Goal: Download file/media: Download file/media

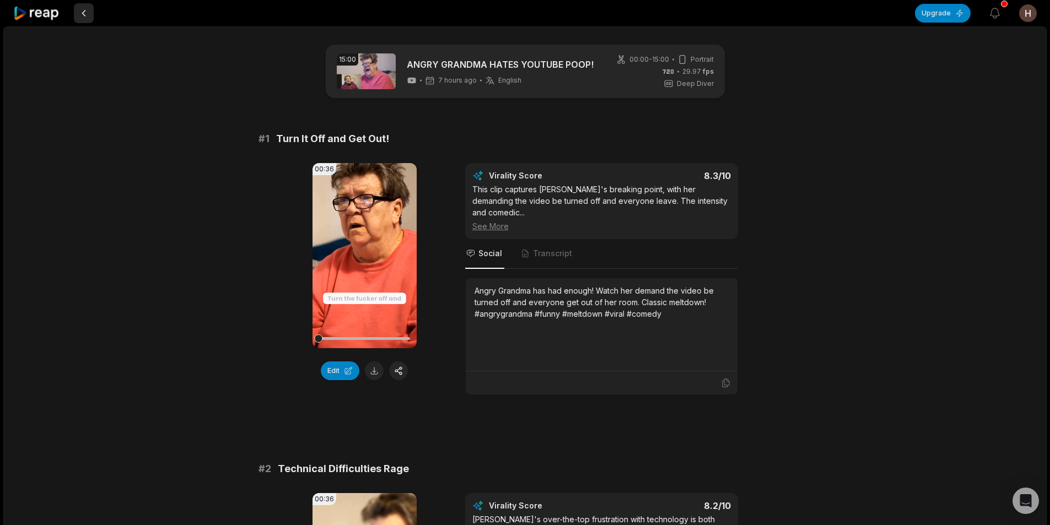
click at [82, 14] on button at bounding box center [84, 13] width 20 height 20
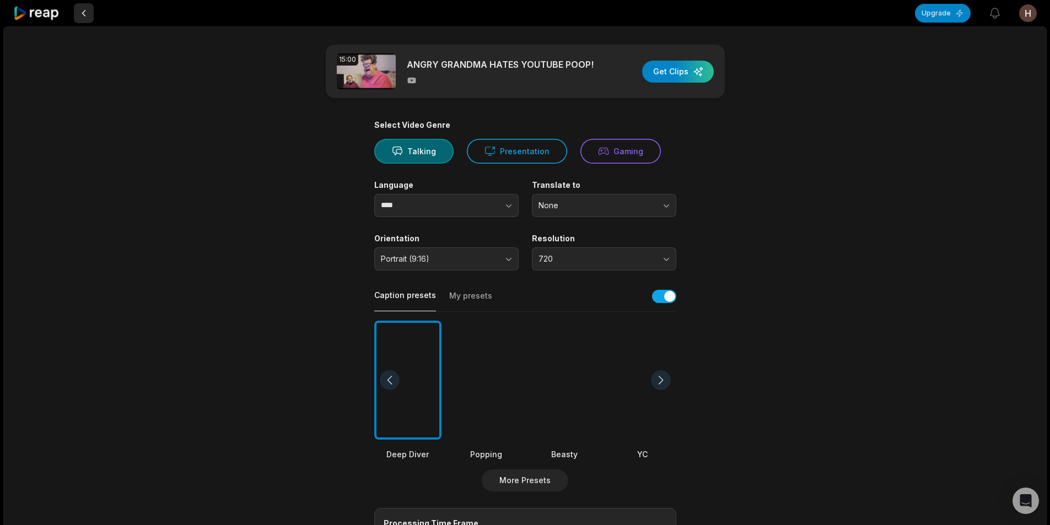
click at [84, 15] on button at bounding box center [84, 13] width 20 height 20
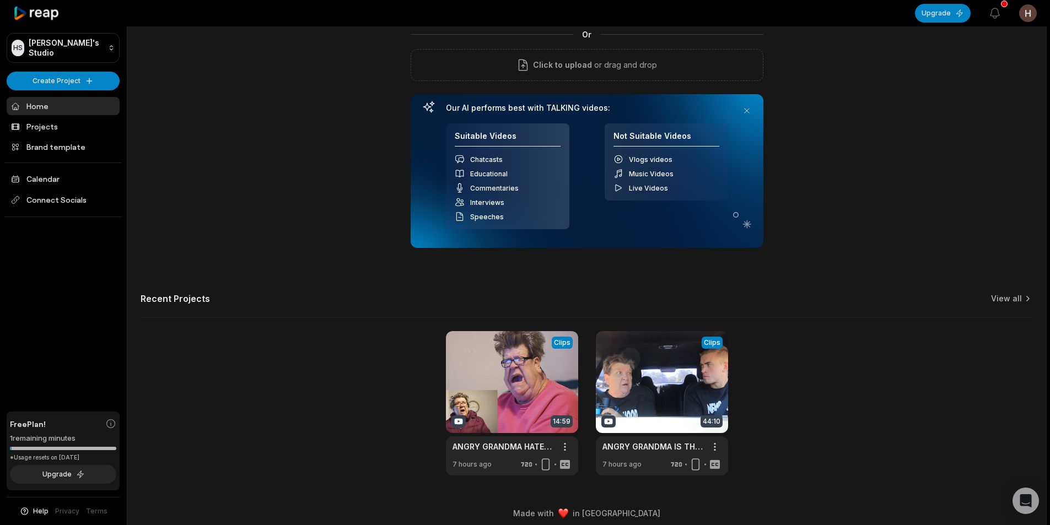
scroll to position [100, 0]
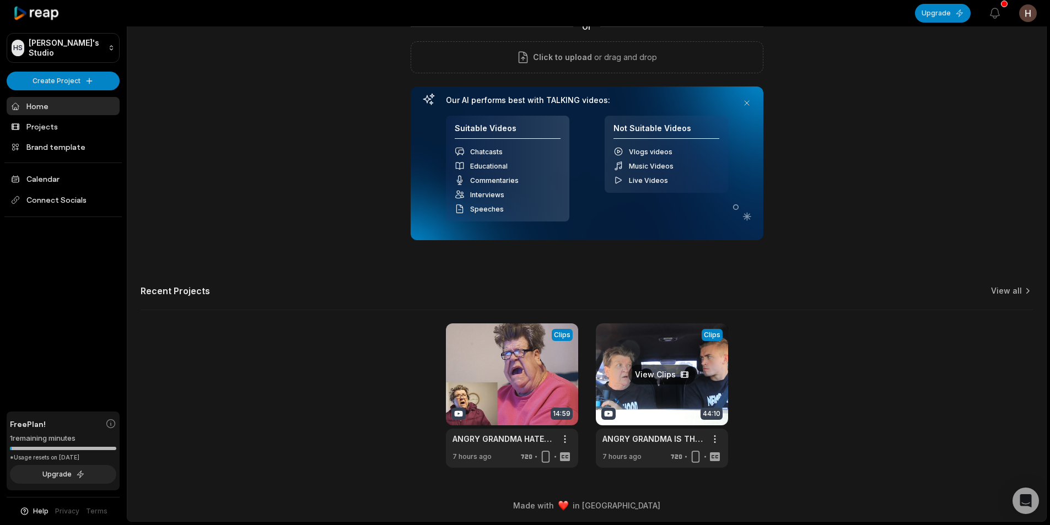
click at [658, 392] on link at bounding box center [662, 395] width 132 height 144
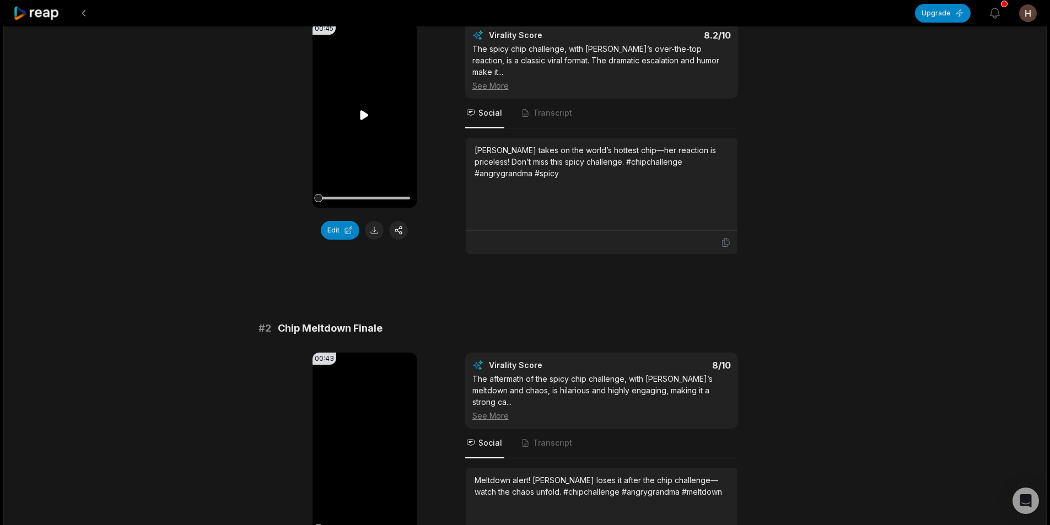
scroll to position [165, 0]
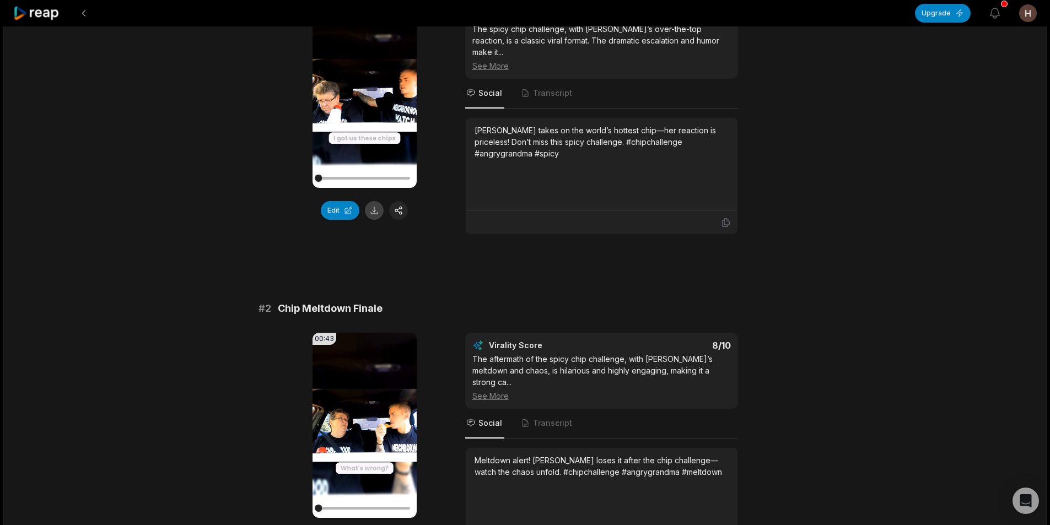
click at [375, 213] on button at bounding box center [374, 210] width 19 height 19
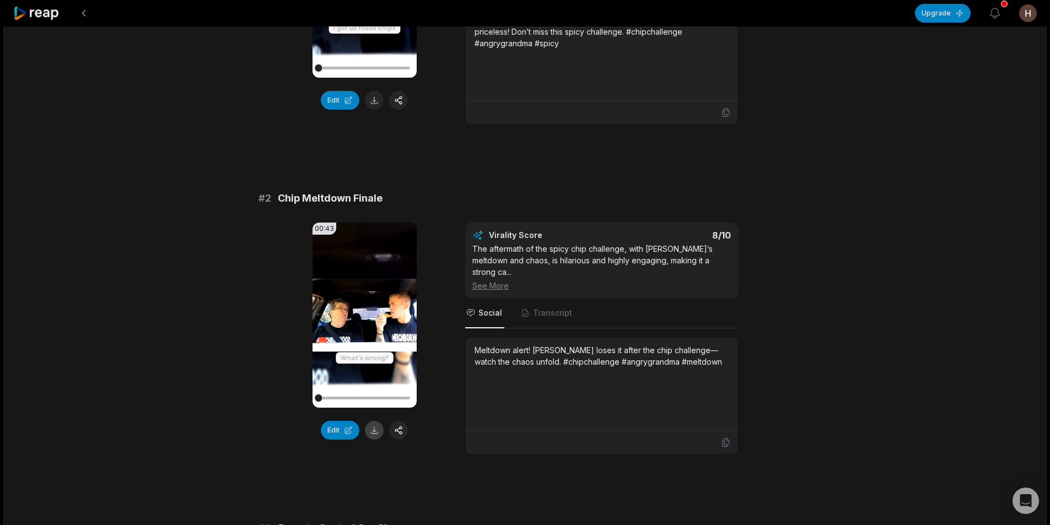
click at [373, 421] on button at bounding box center [374, 430] width 19 height 19
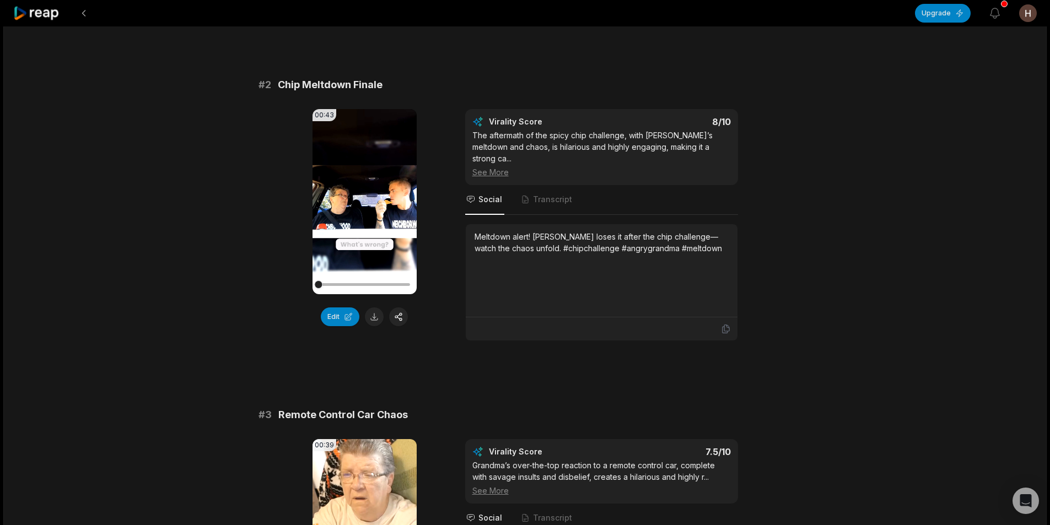
scroll to position [551, 0]
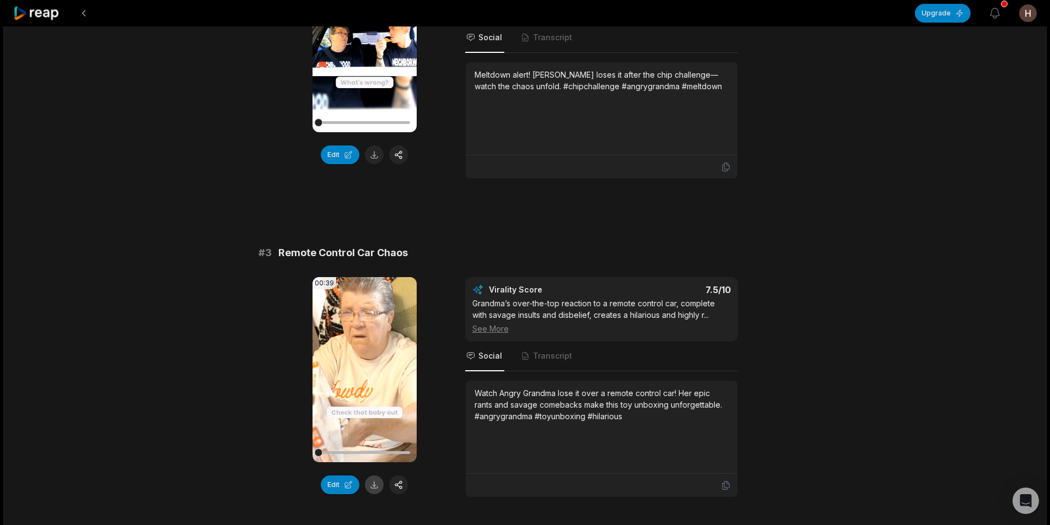
click at [379, 476] on button at bounding box center [374, 485] width 19 height 19
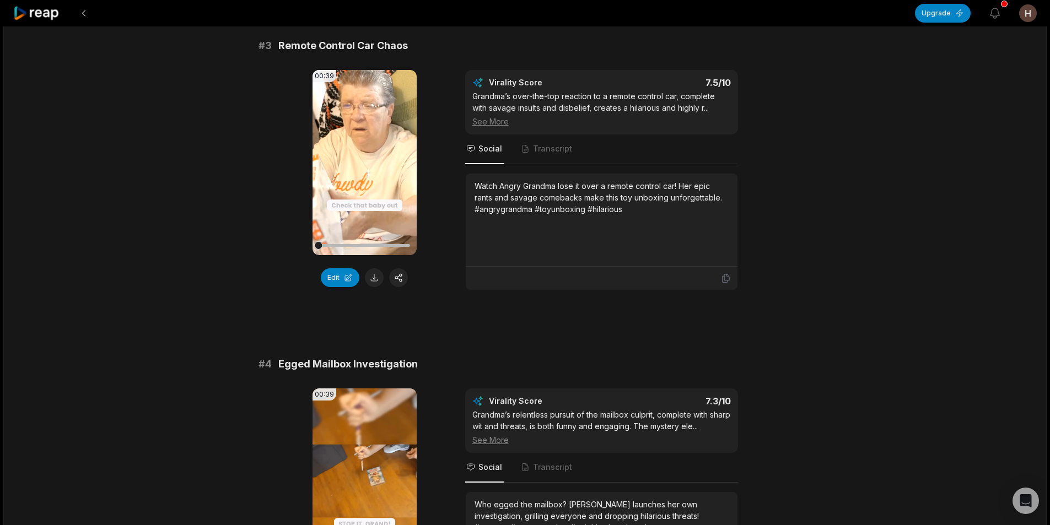
scroll to position [882, 0]
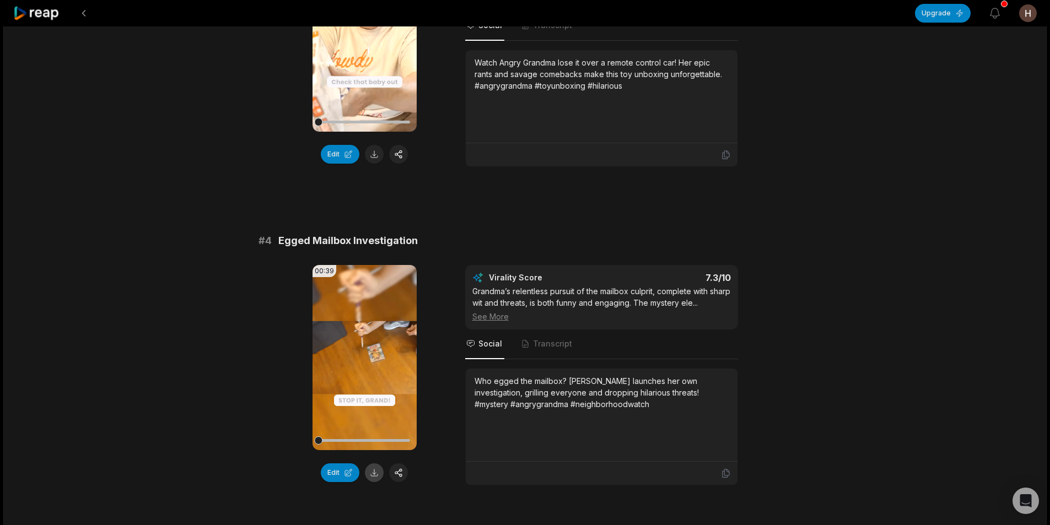
click at [375, 463] on button at bounding box center [374, 472] width 19 height 19
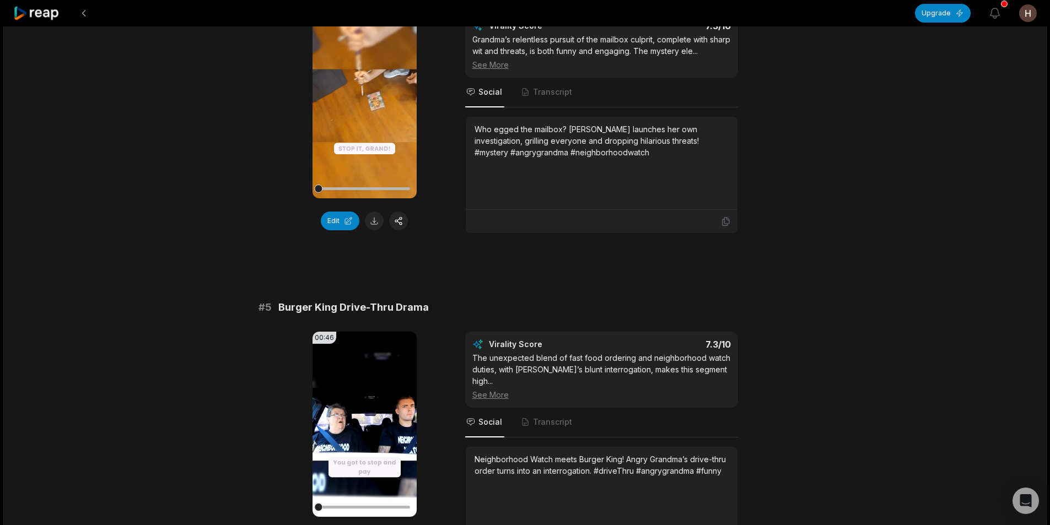
scroll to position [1157, 0]
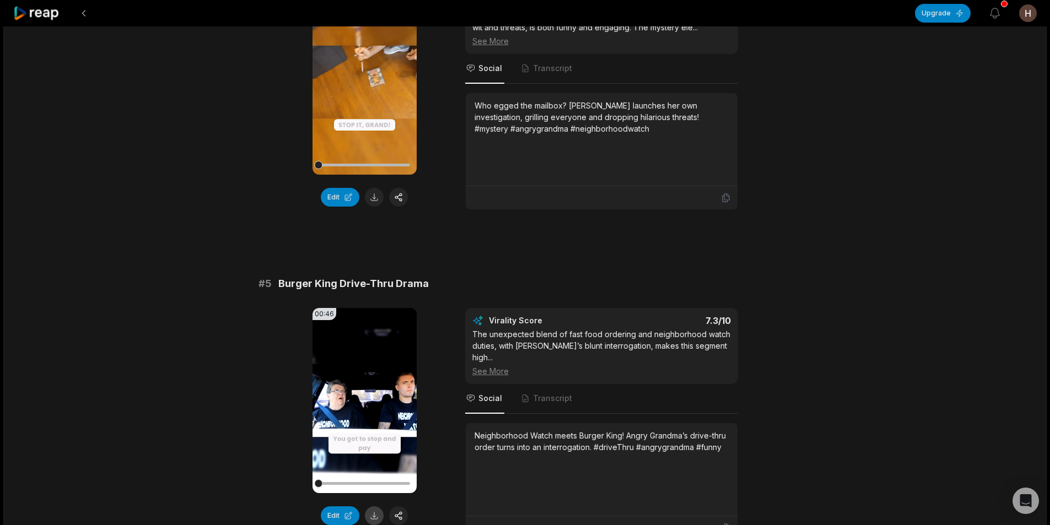
click at [376, 506] on button at bounding box center [374, 515] width 19 height 19
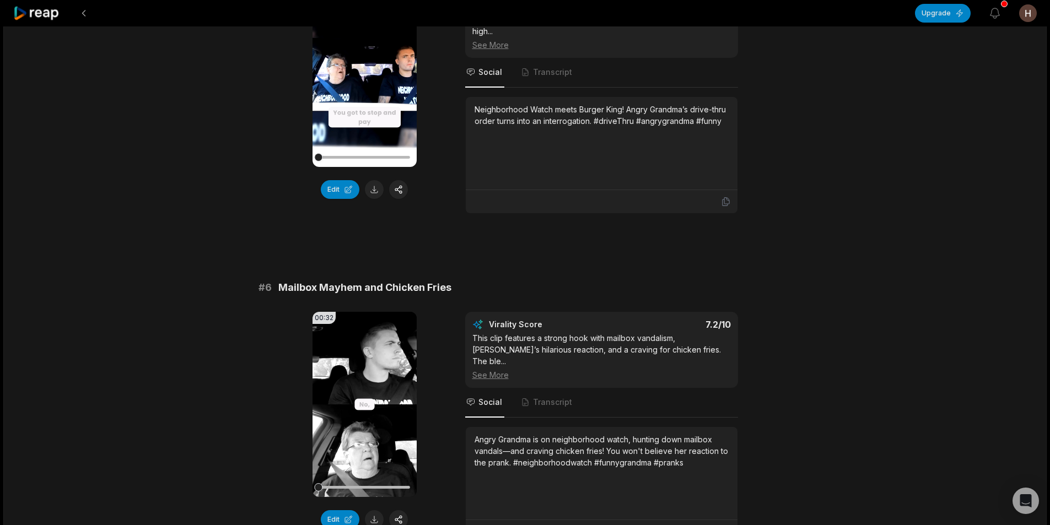
scroll to position [1598, 0]
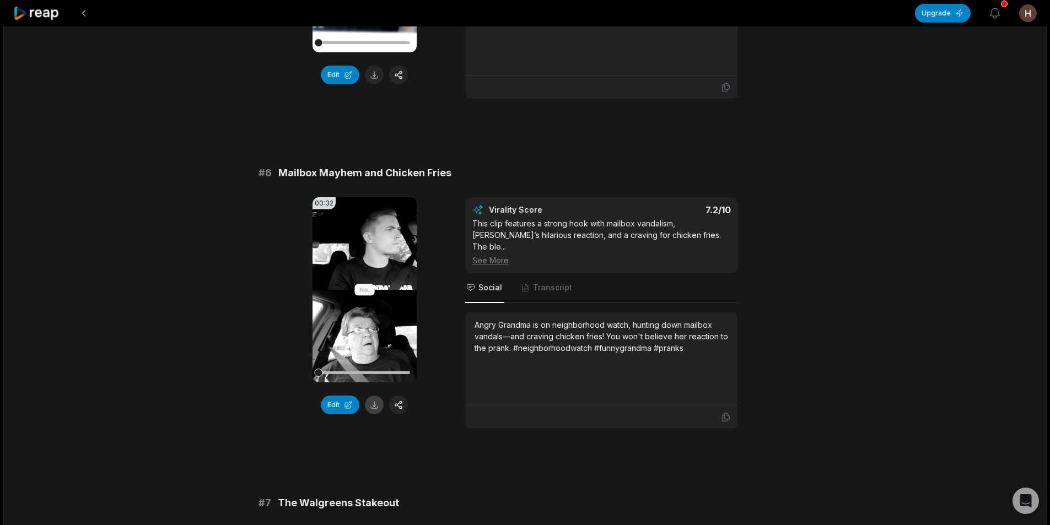
click at [377, 396] on button at bounding box center [374, 405] width 19 height 19
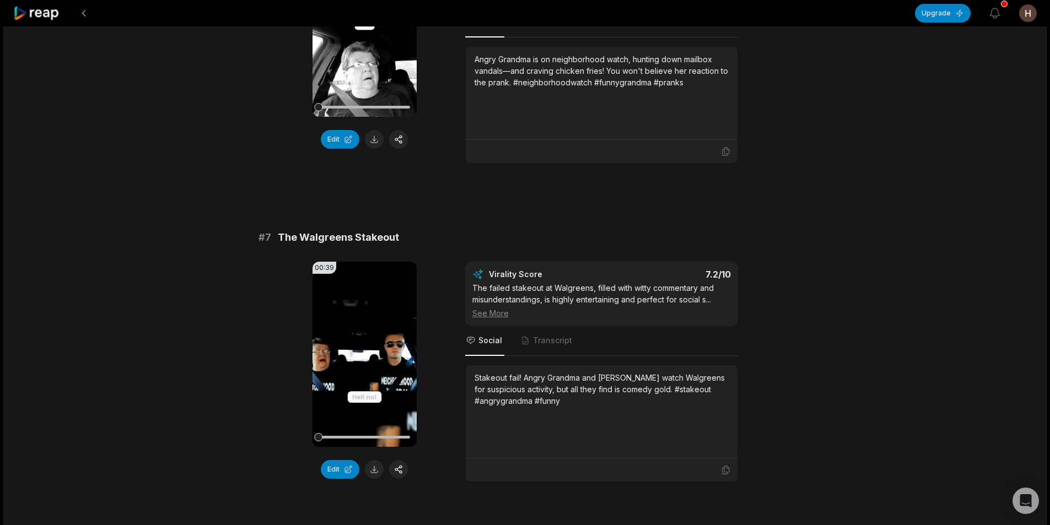
scroll to position [1874, 0]
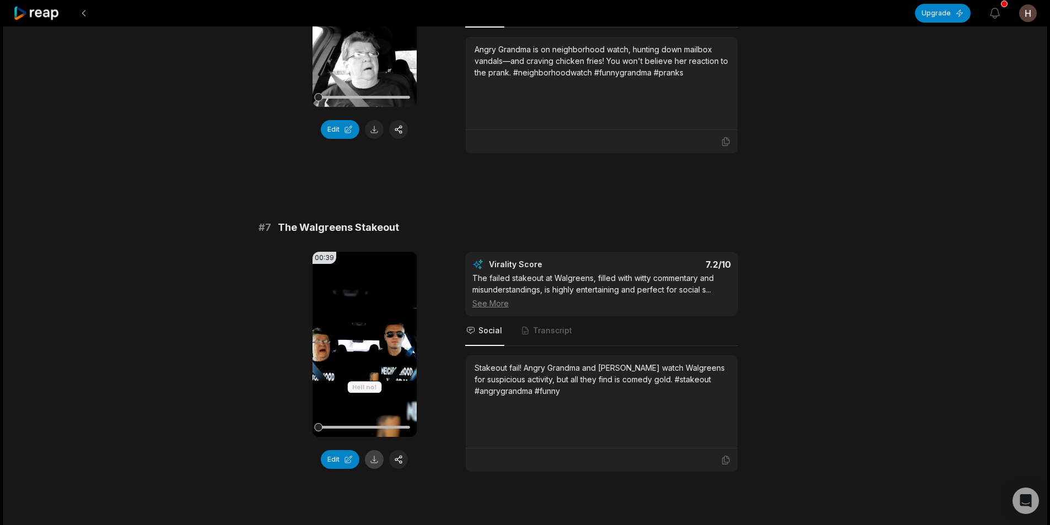
click at [379, 450] on button at bounding box center [374, 459] width 19 height 19
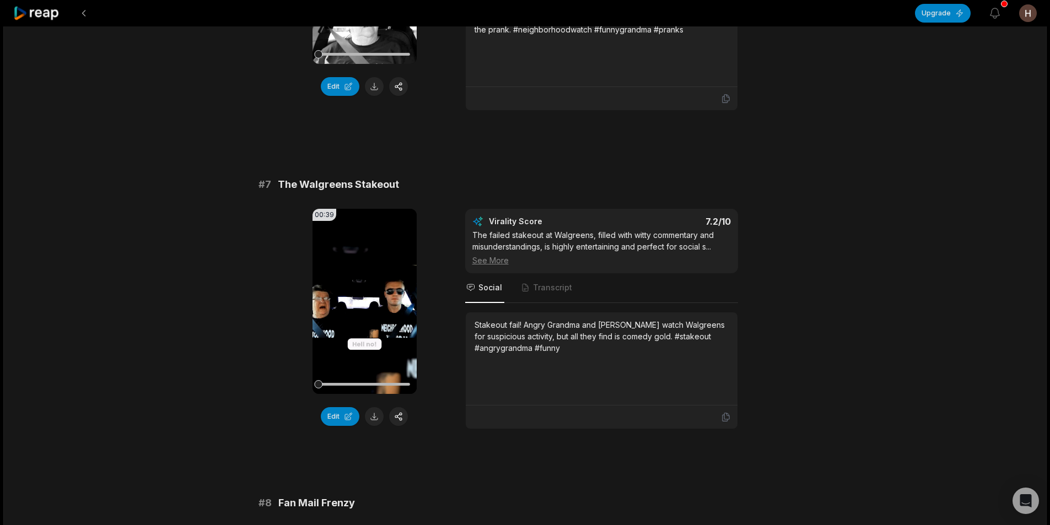
scroll to position [2149, 0]
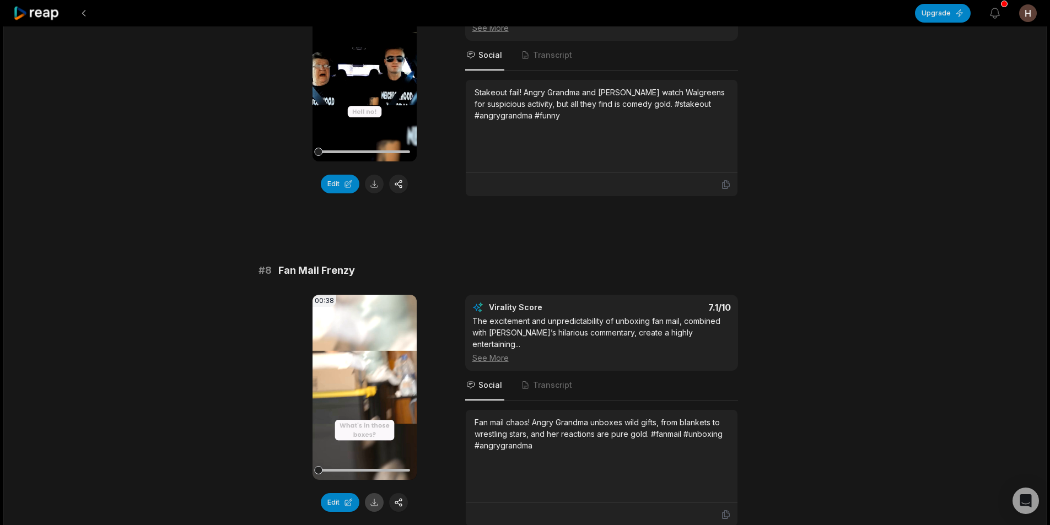
click at [374, 493] on button at bounding box center [374, 502] width 19 height 19
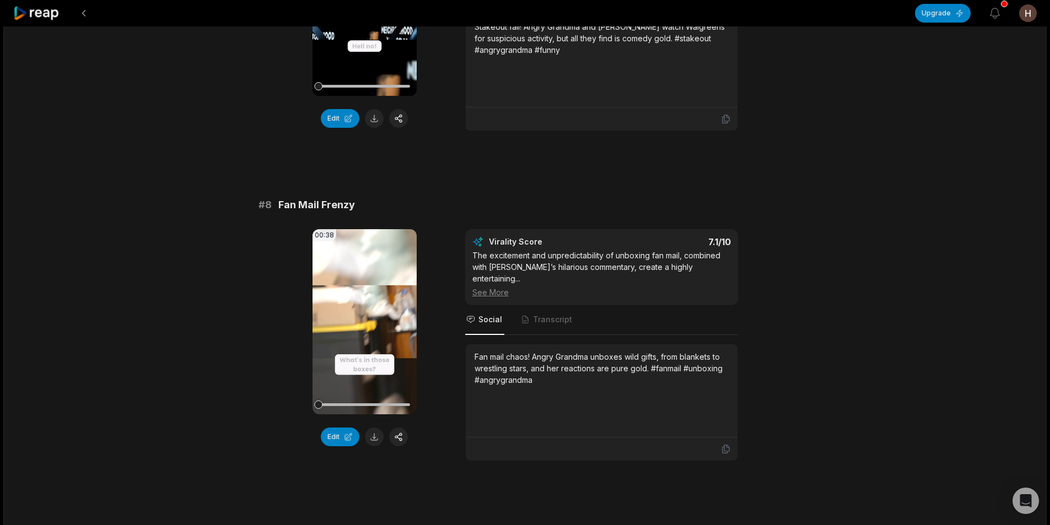
scroll to position [2480, 0]
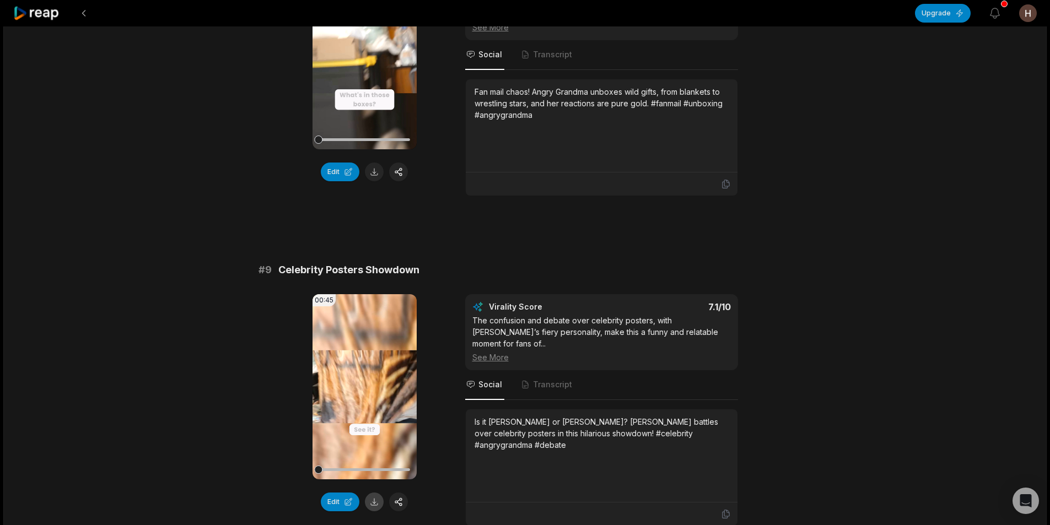
click at [374, 493] on button at bounding box center [374, 502] width 19 height 19
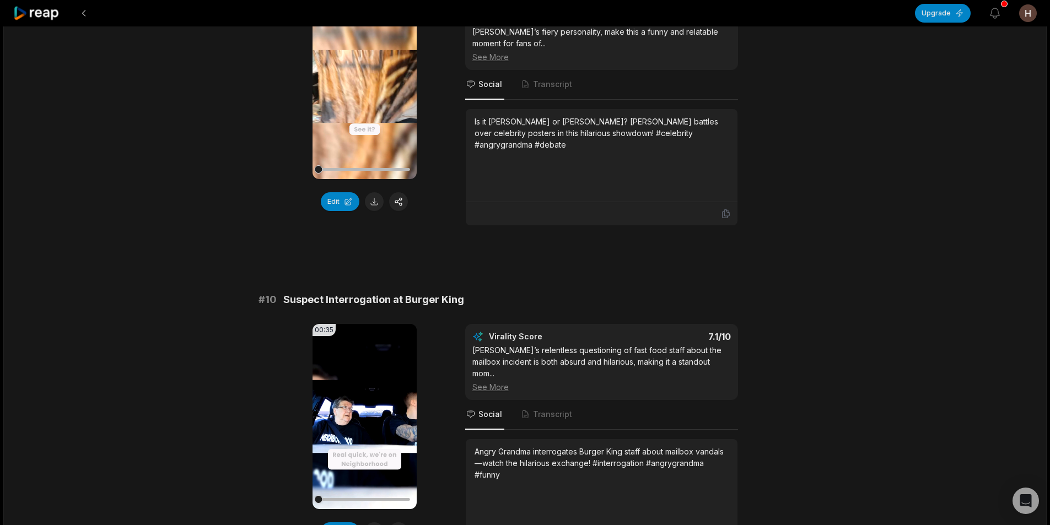
scroll to position [2755, 0]
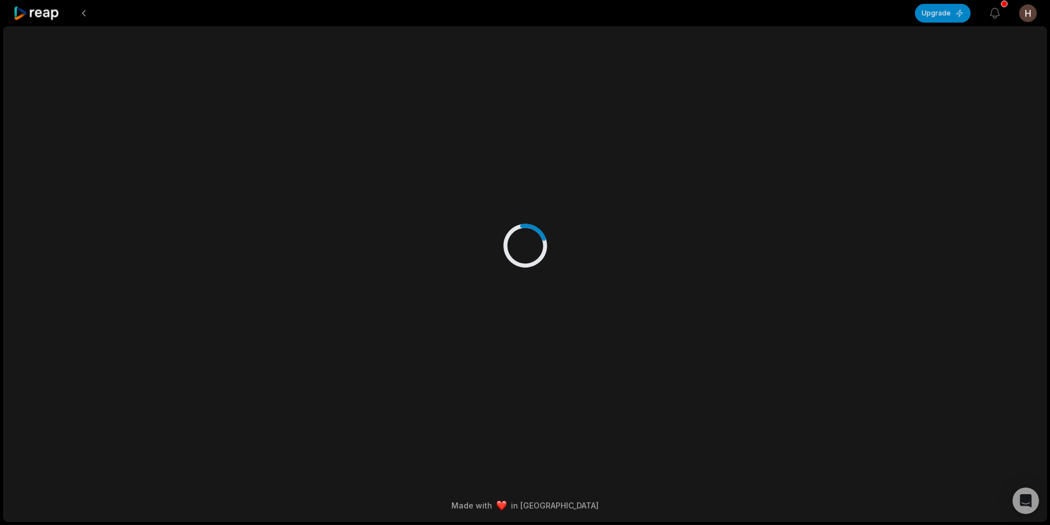
scroll to position [0, 0]
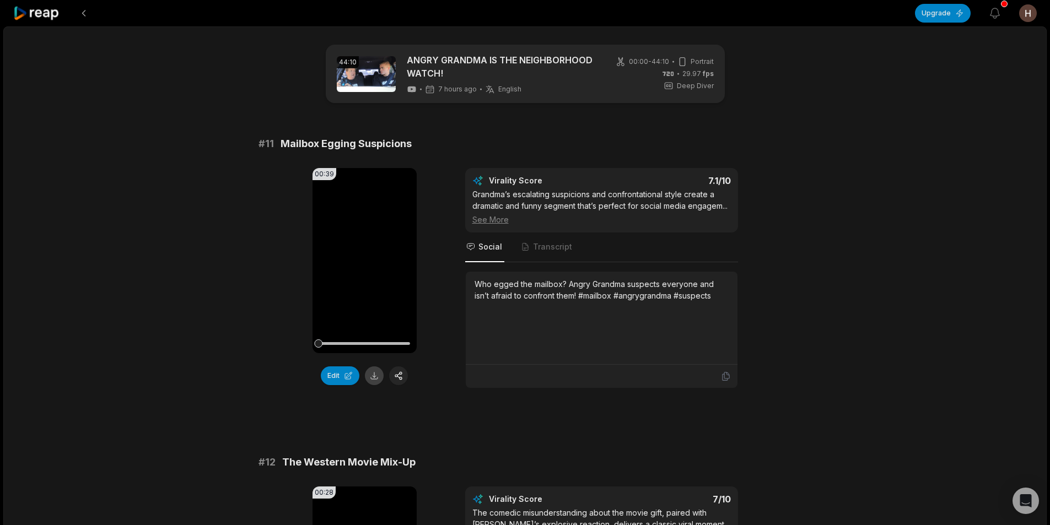
click at [371, 380] on button at bounding box center [374, 375] width 19 height 19
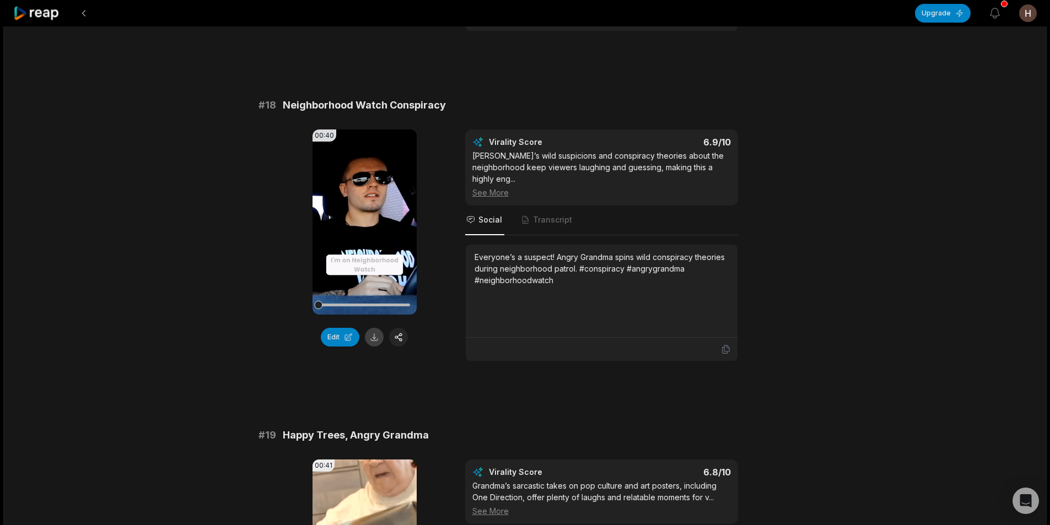
click at [375, 340] on button at bounding box center [374, 337] width 19 height 19
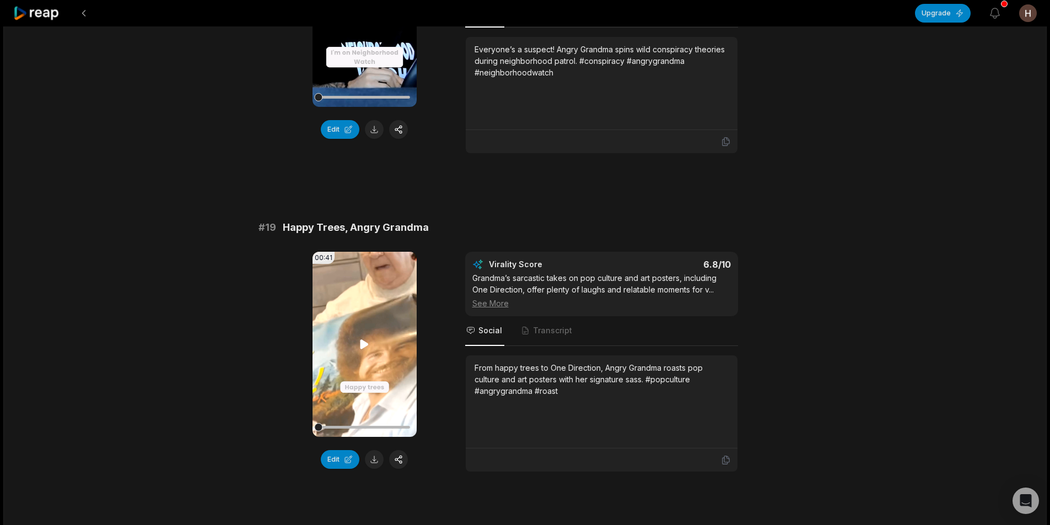
scroll to position [2535, 0]
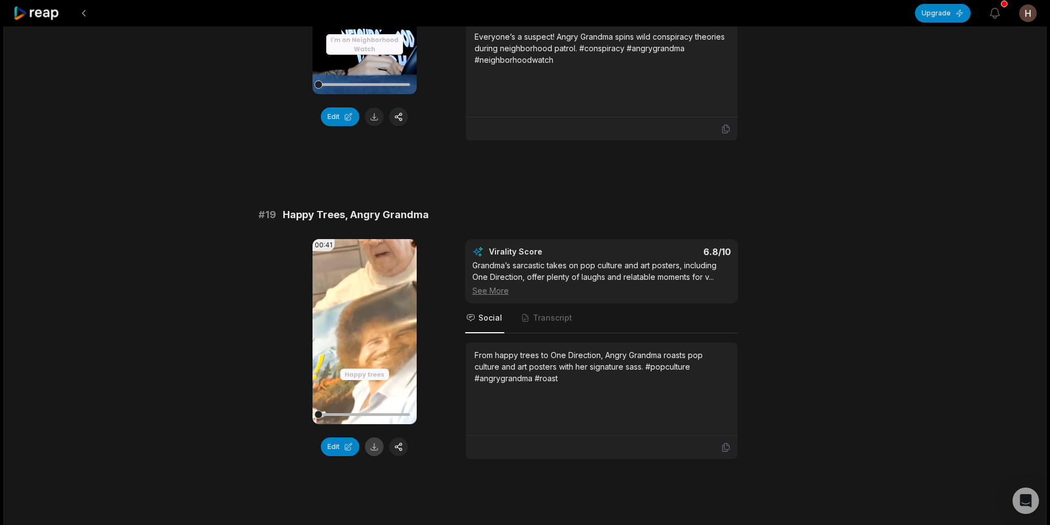
click at [373, 453] on button at bounding box center [374, 447] width 19 height 19
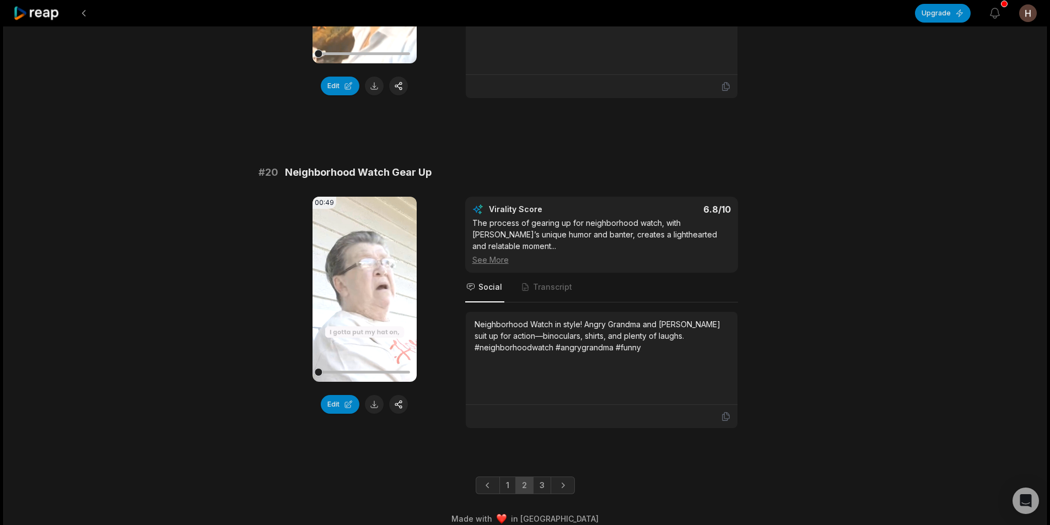
scroll to position [2909, 0]
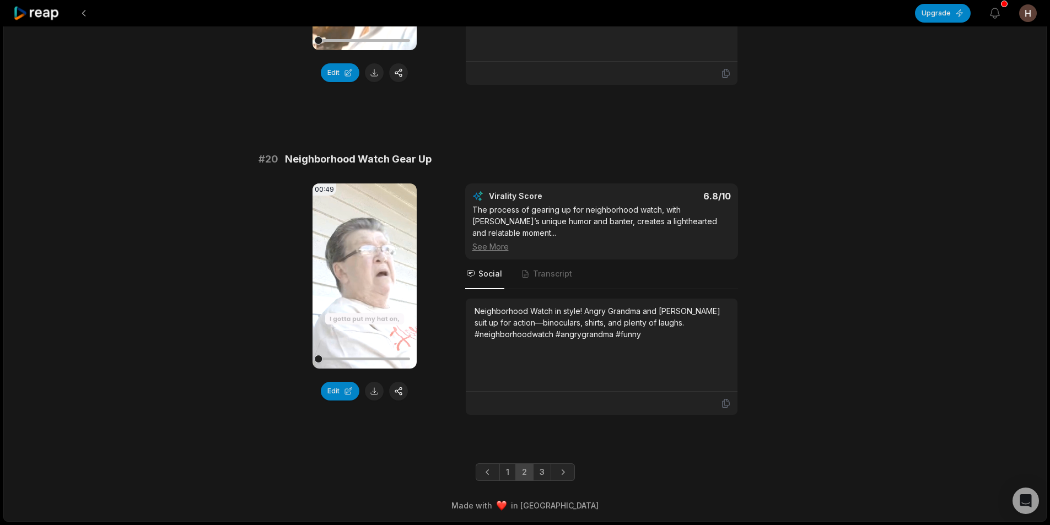
click at [375, 381] on div "00:49 Your browser does not support mp4 format. Edit" at bounding box center [364, 300] width 104 height 232
click at [376, 390] on button at bounding box center [374, 391] width 19 height 19
click at [541, 470] on link "3" at bounding box center [542, 472] width 18 height 18
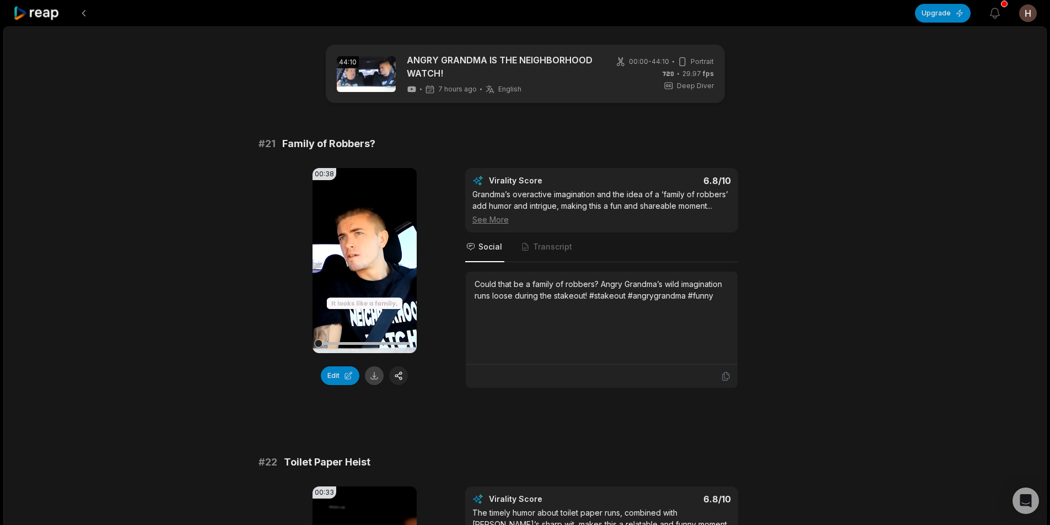
click at [377, 383] on button at bounding box center [374, 375] width 19 height 19
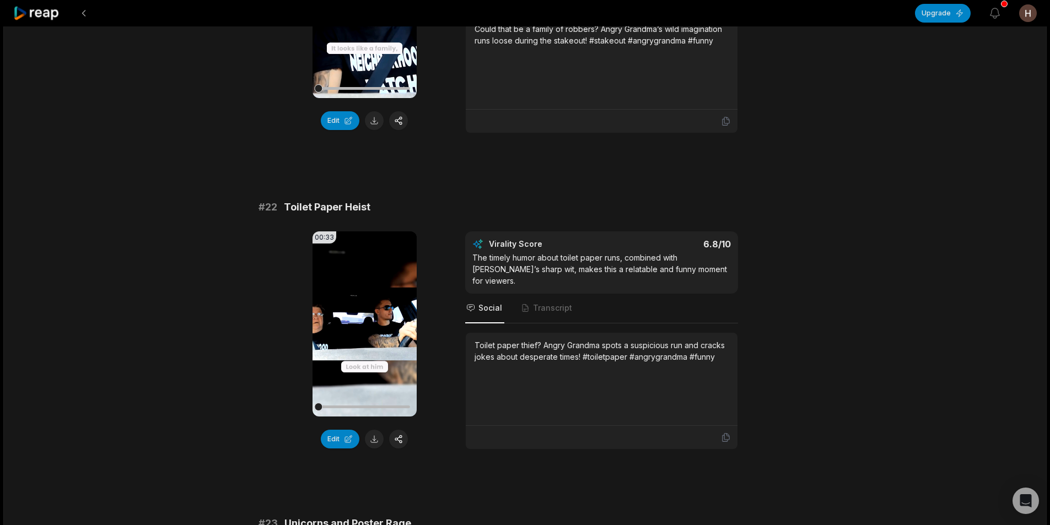
scroll to position [276, 0]
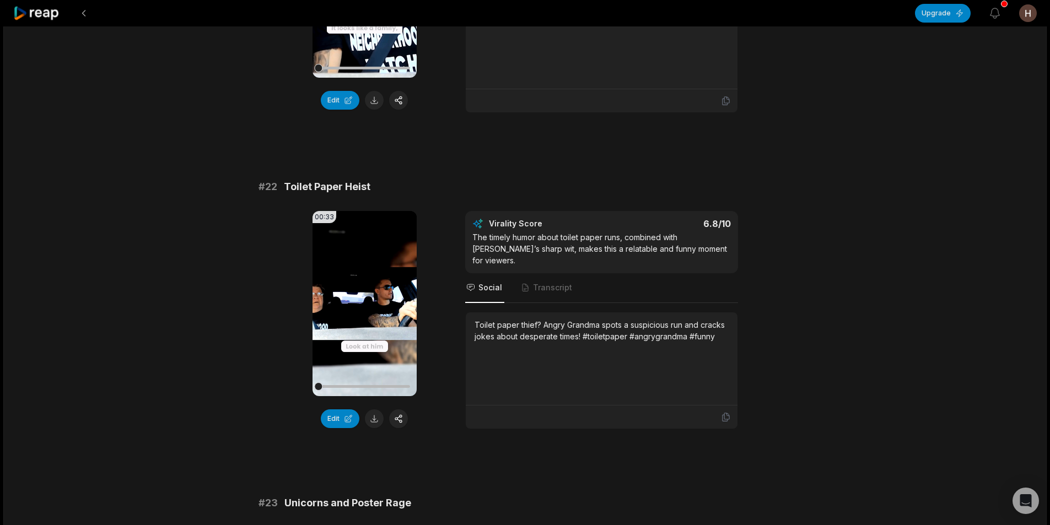
click at [374, 423] on button at bounding box center [374, 418] width 19 height 19
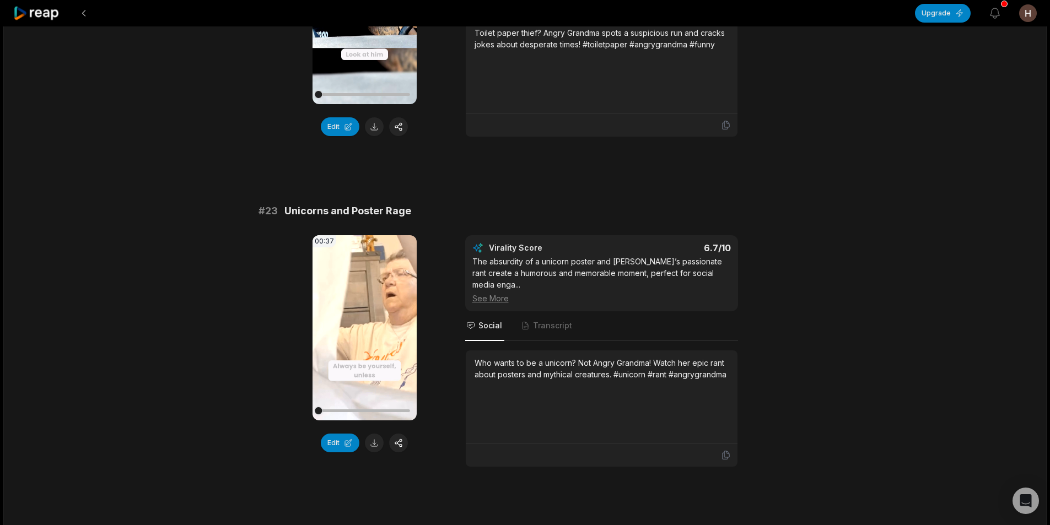
scroll to position [606, 0]
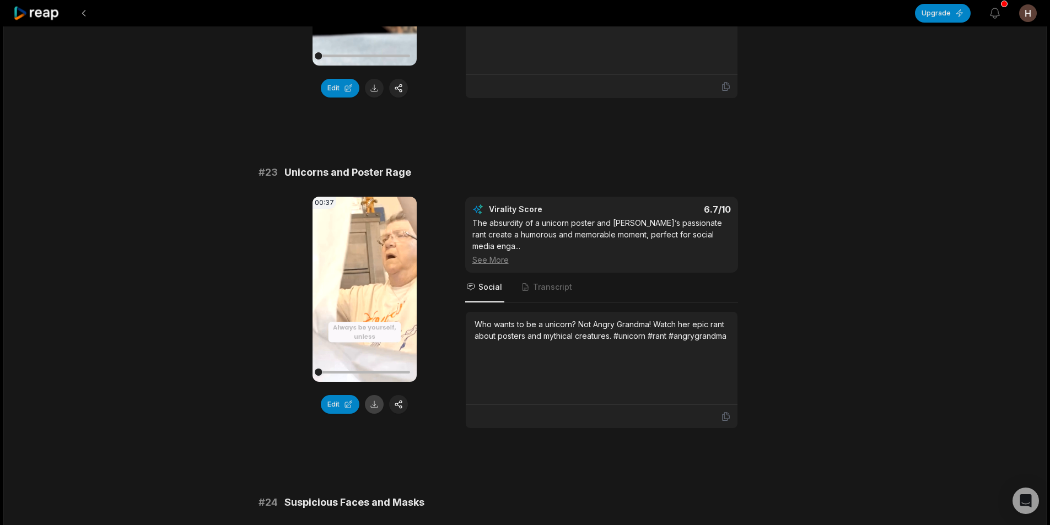
click at [370, 403] on button at bounding box center [374, 404] width 19 height 19
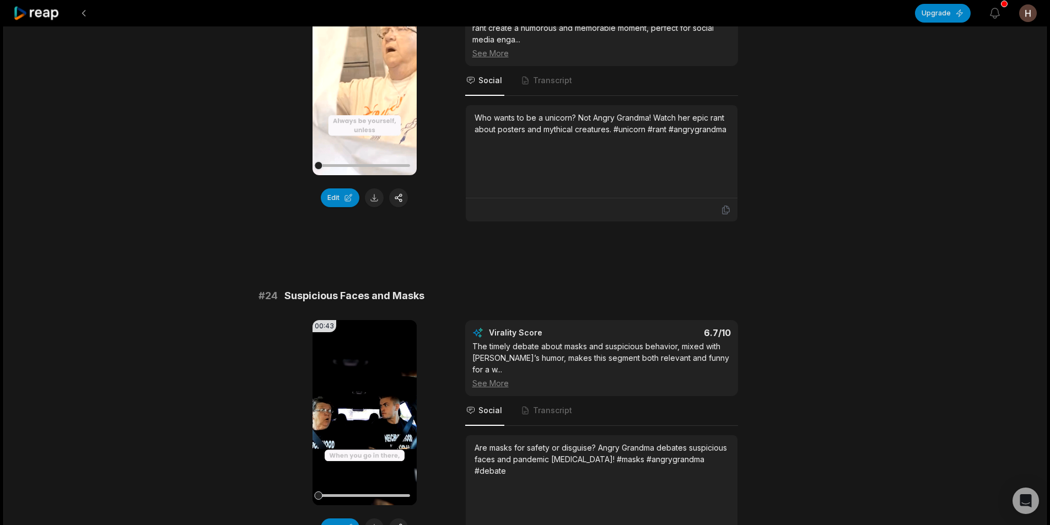
scroll to position [937, 0]
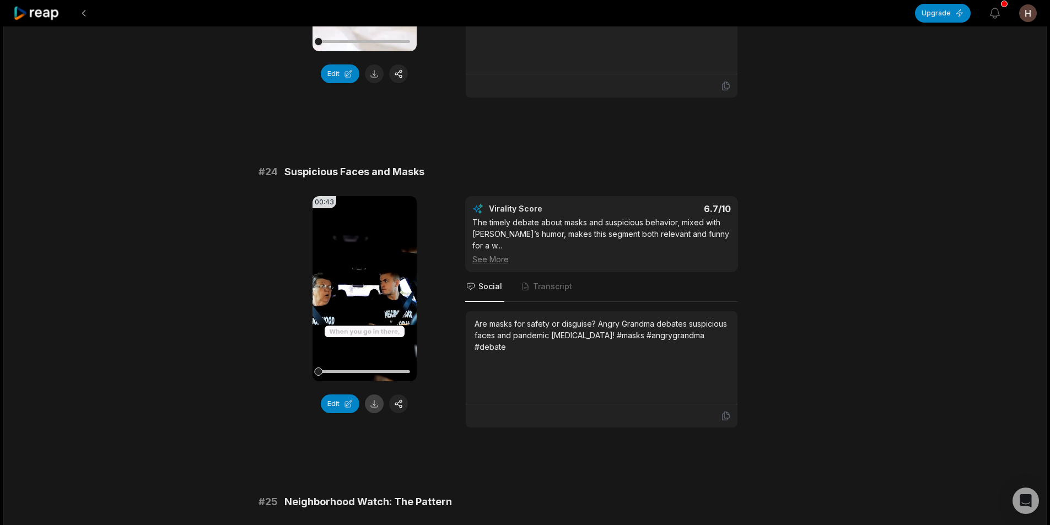
click at [376, 406] on button at bounding box center [374, 404] width 19 height 19
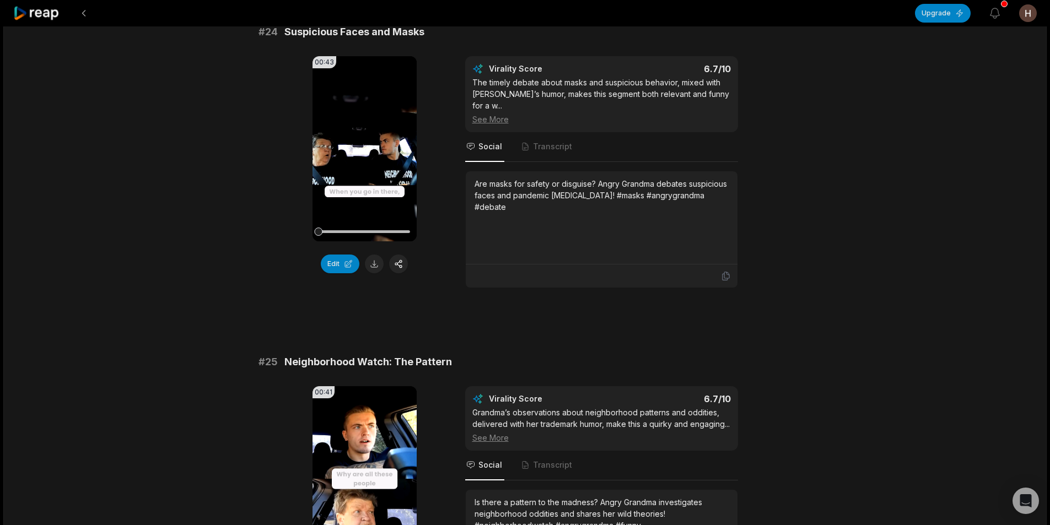
scroll to position [1267, 0]
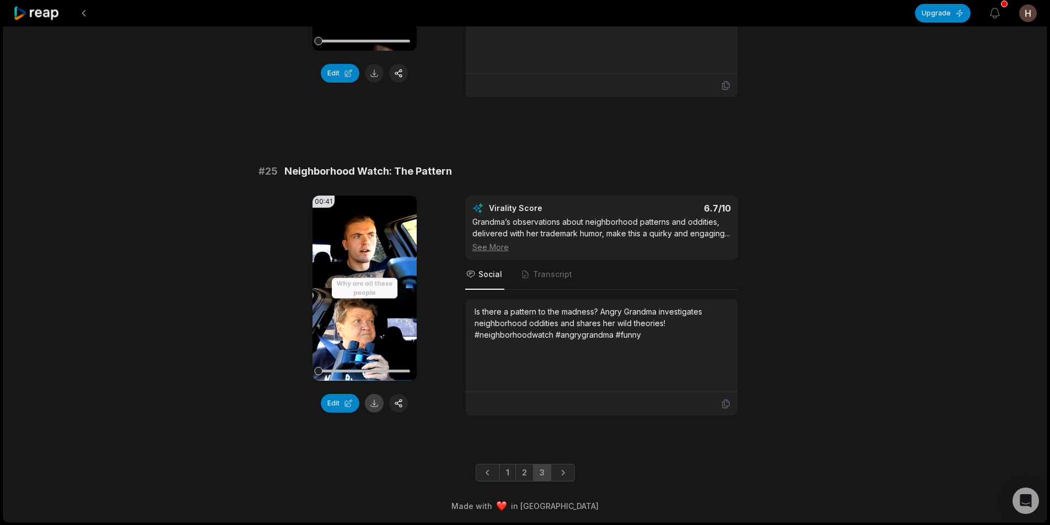
click at [375, 401] on button at bounding box center [374, 403] width 19 height 19
click at [86, 9] on button at bounding box center [84, 13] width 20 height 20
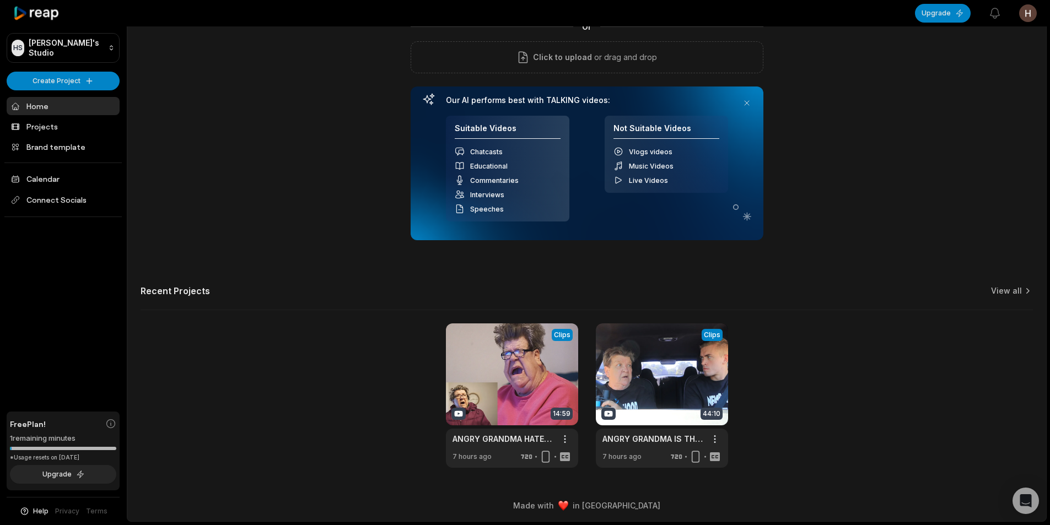
scroll to position [100, 0]
click at [531, 415] on link at bounding box center [512, 395] width 132 height 144
